Goal: Task Accomplishment & Management: Manage account settings

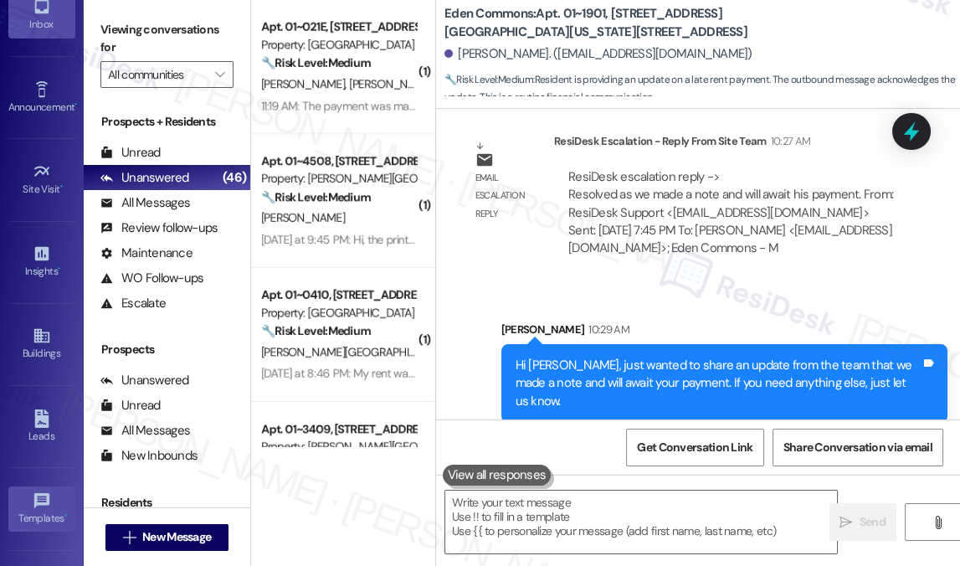
scroll to position [227, 0]
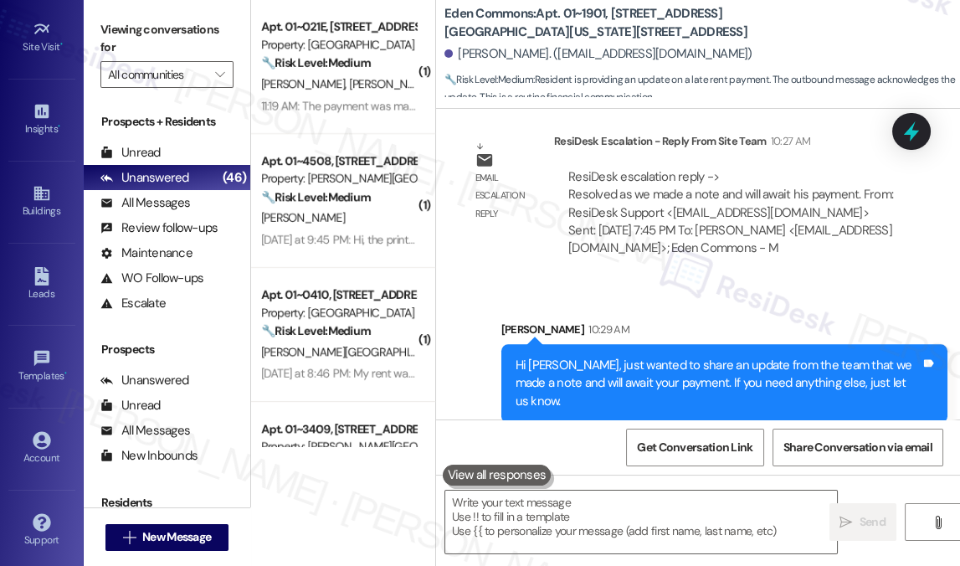
click at [41, 476] on div "Account Go to Account" at bounding box center [41, 448] width 67 height 82
click at [42, 454] on div "Account" at bounding box center [42, 457] width 84 height 17
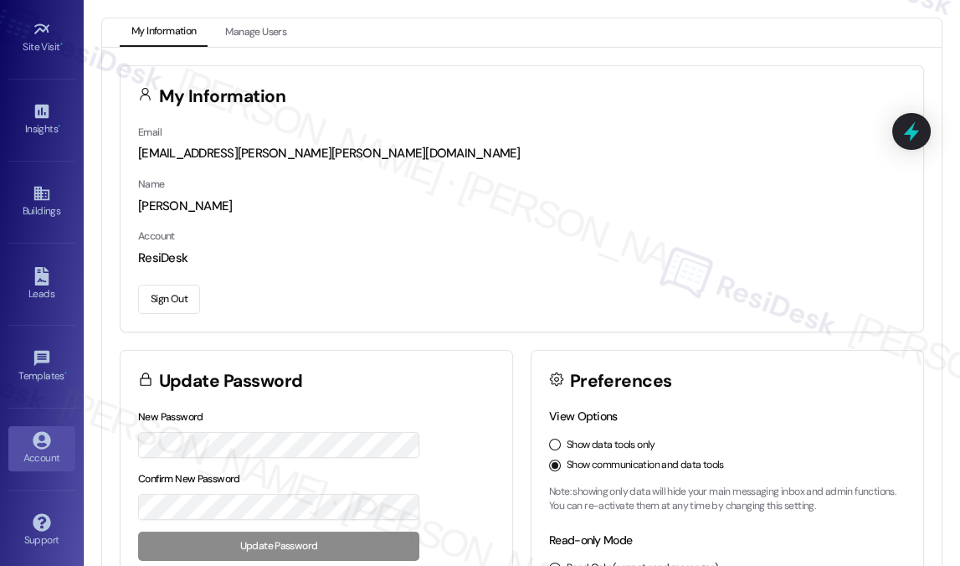
click at [175, 302] on button "Sign Out" at bounding box center [169, 298] width 62 height 29
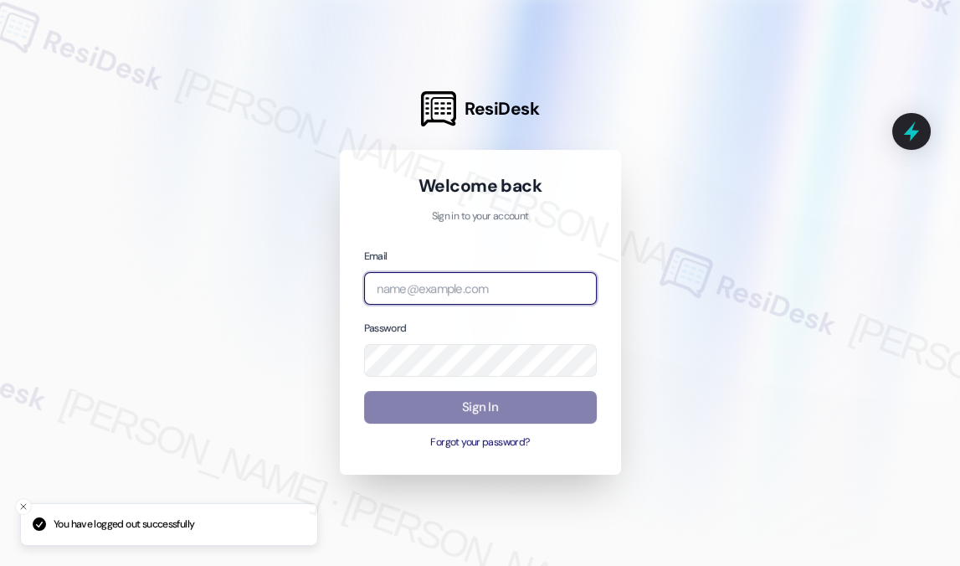
click at [448, 297] on input "email" at bounding box center [480, 288] width 233 height 33
type input "[EMAIL_ADDRESS][PERSON_NAME][PERSON_NAME][DOMAIN_NAME]"
